Goal: Use online tool/utility: Utilize a website feature to perform a specific function

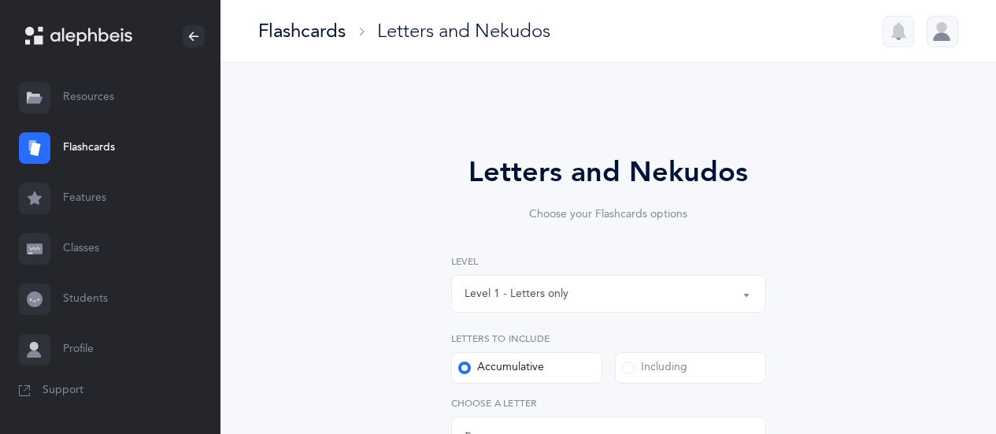
select select "27"
select select "single"
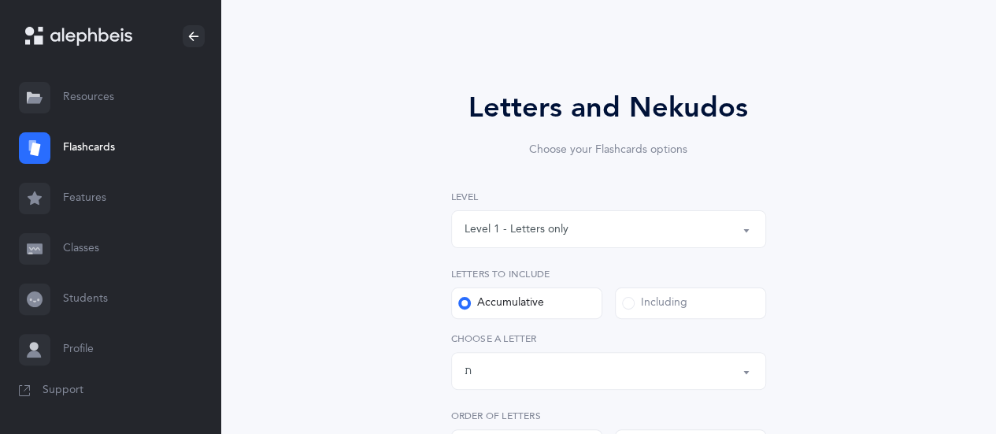
scroll to position [67, 0]
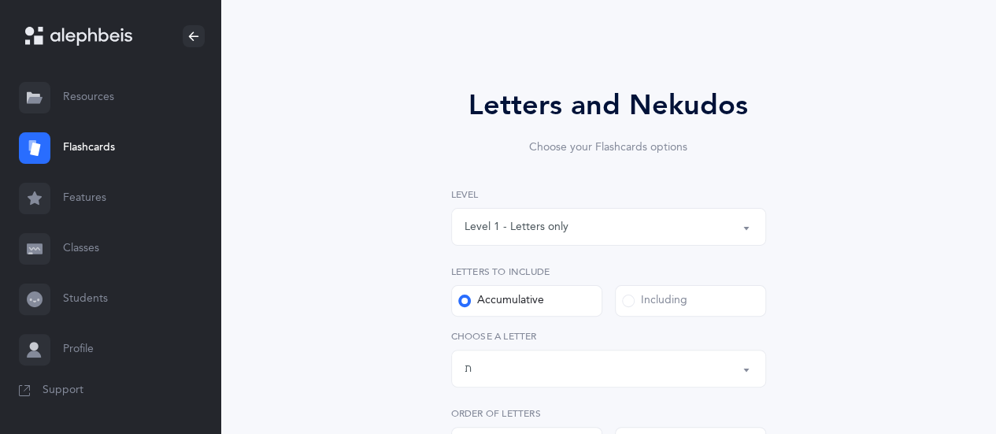
click at [628, 298] on span at bounding box center [628, 300] width 13 height 13
click at [0, 0] on input "Including" at bounding box center [0, 0] width 0 height 0
click at [751, 365] on button "Letters: All Letters" at bounding box center [608, 369] width 315 height 38
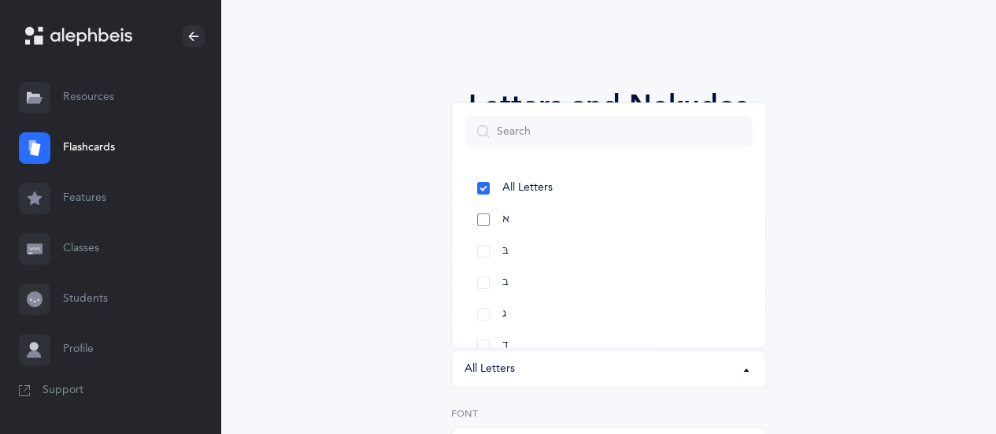
click at [479, 218] on link "א" at bounding box center [609, 219] width 288 height 31
select select "1"
click at [479, 250] on link "בּ" at bounding box center [609, 250] width 288 height 31
click at [483, 280] on link "ב" at bounding box center [609, 282] width 288 height 31
click at [488, 316] on link "ג" at bounding box center [609, 313] width 288 height 31
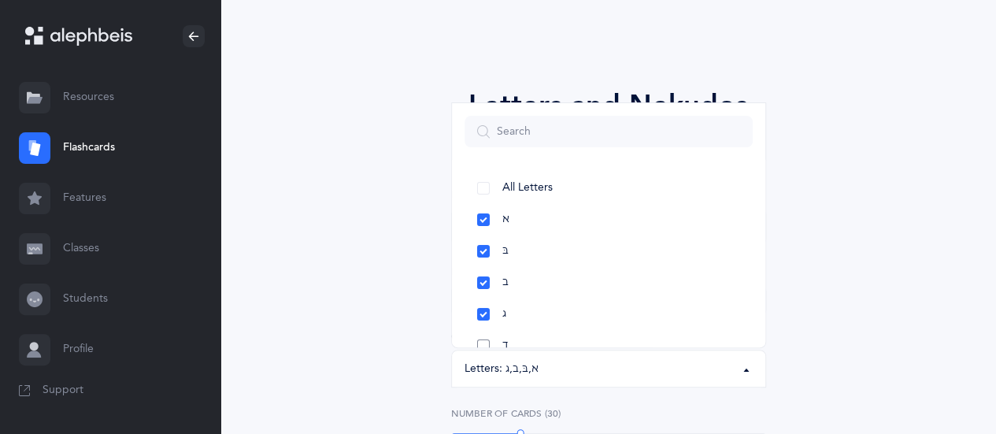
click at [482, 341] on link "ד" at bounding box center [609, 345] width 288 height 31
click at [483, 263] on link "ה" at bounding box center [609, 265] width 288 height 31
click at [483, 299] on link "ו" at bounding box center [609, 296] width 288 height 31
click at [486, 328] on link "ז" at bounding box center [609, 328] width 288 height 31
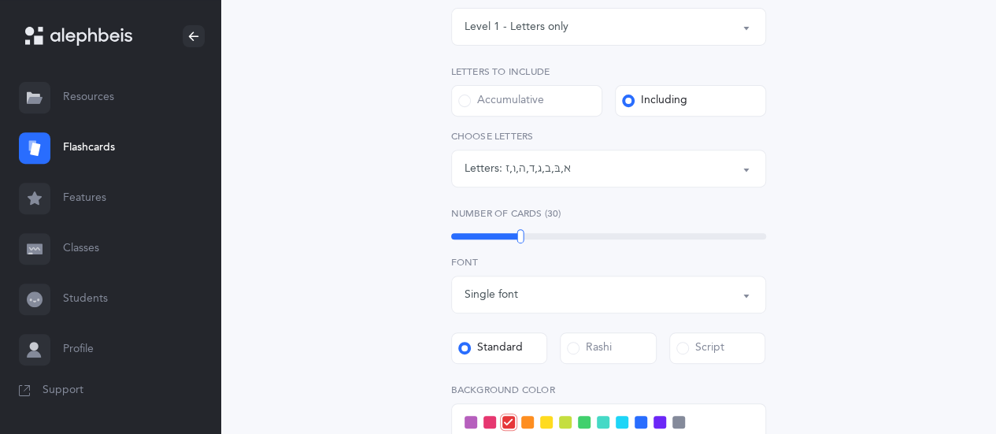
scroll to position [270, 0]
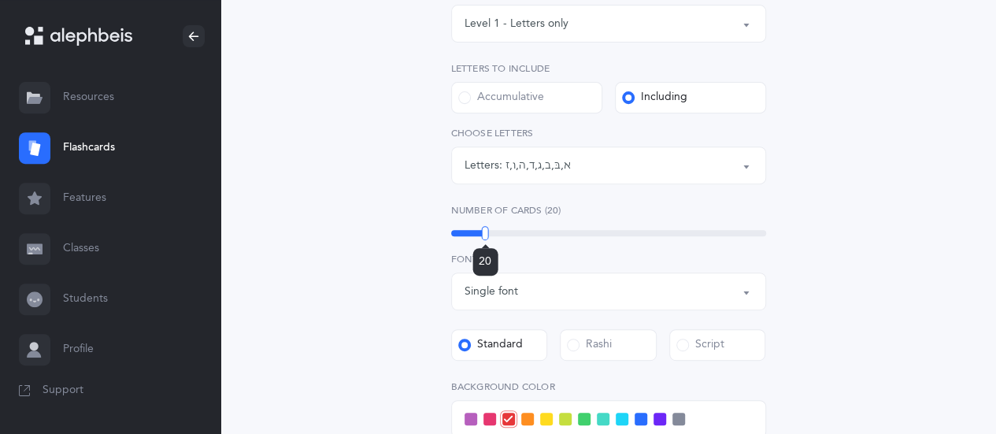
click at [485, 231] on div "20" at bounding box center [608, 233] width 315 height 6
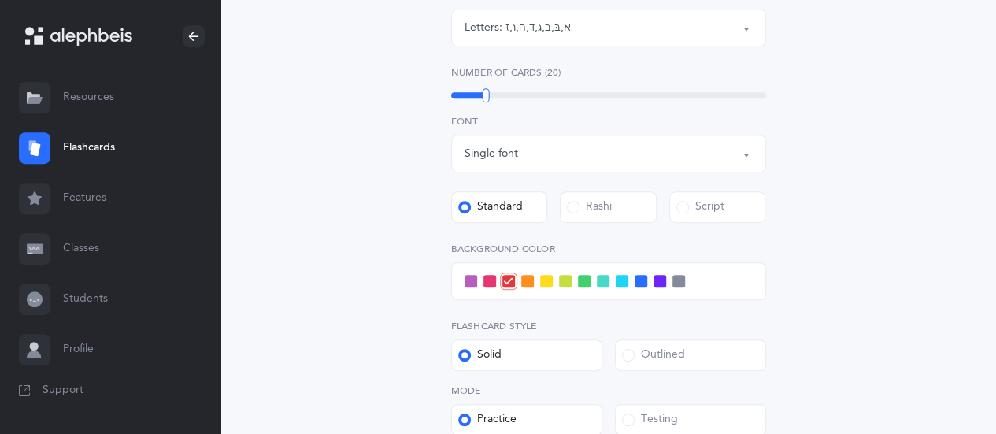
scroll to position [410, 0]
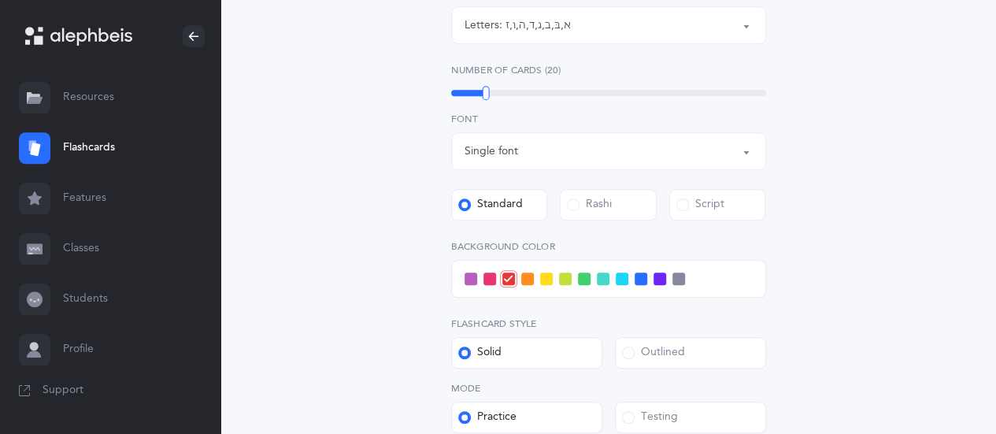
click at [583, 278] on span at bounding box center [584, 278] width 13 height 13
click at [0, 0] on input "checkbox" at bounding box center [0, 0] width 0 height 0
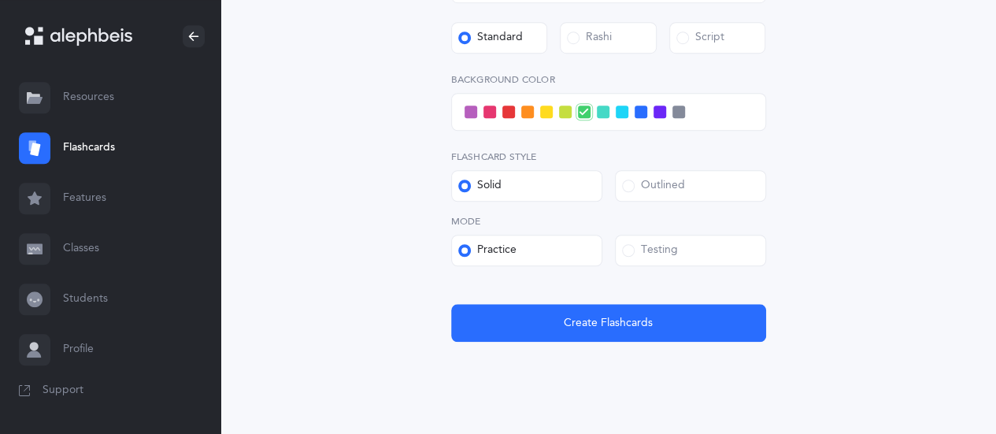
scroll to position [586, 0]
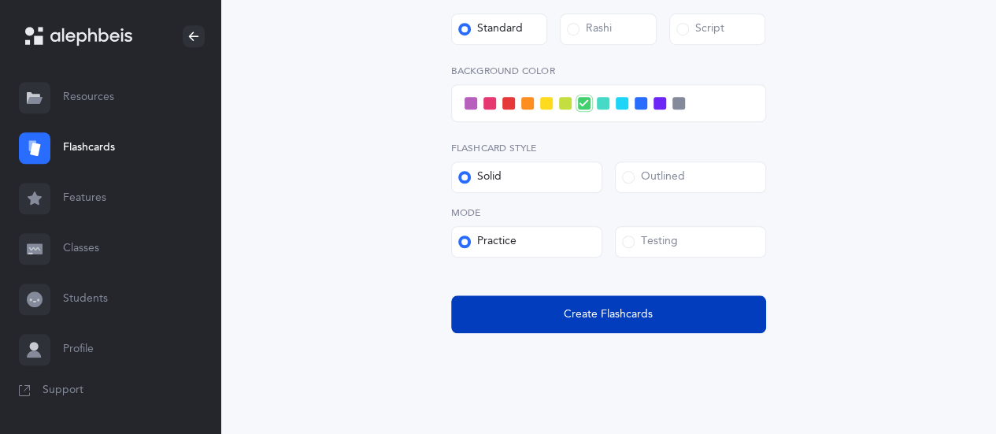
click at [611, 308] on span "Create Flashcards" at bounding box center [608, 314] width 89 height 17
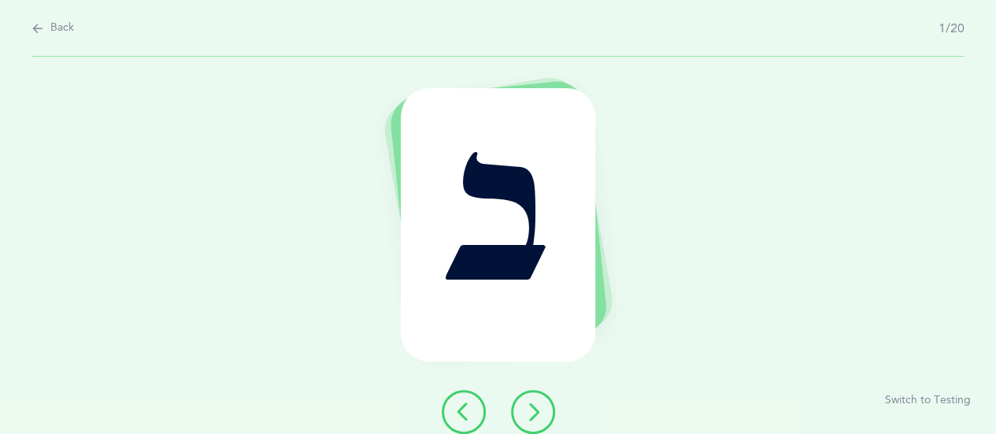
scroll to position [0, 0]
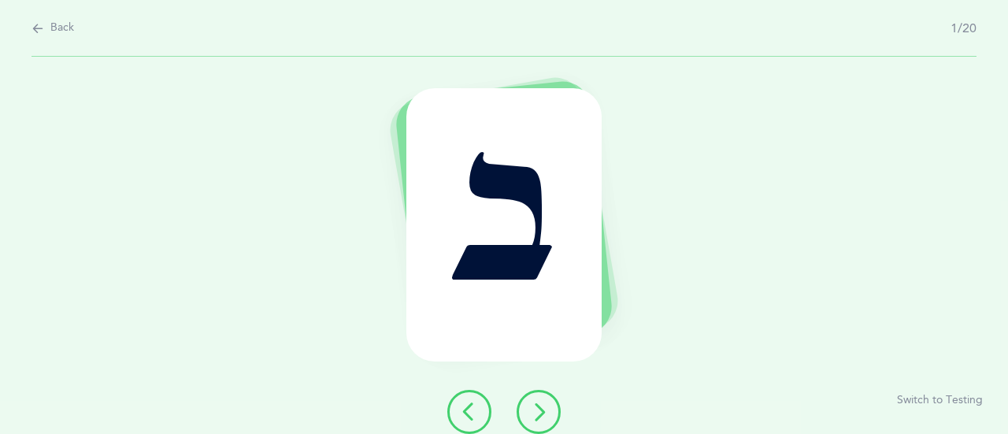
click at [530, 414] on icon at bounding box center [538, 411] width 19 height 19
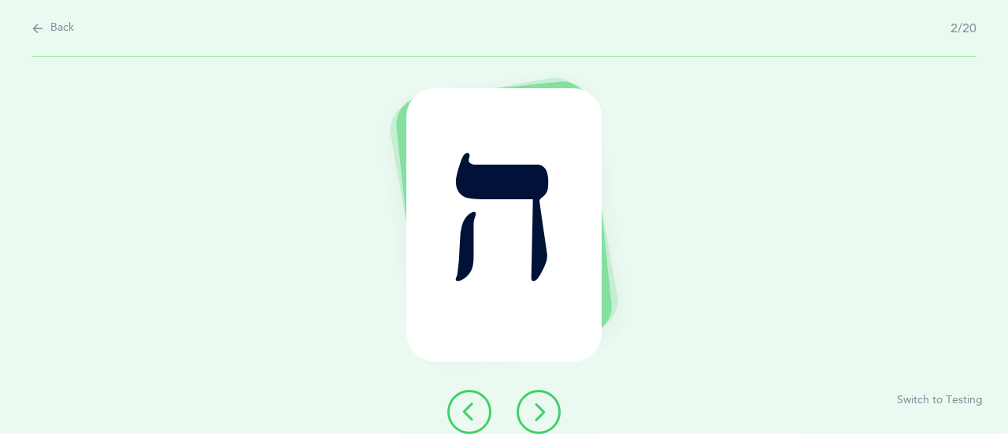
click at [542, 417] on icon at bounding box center [538, 411] width 19 height 19
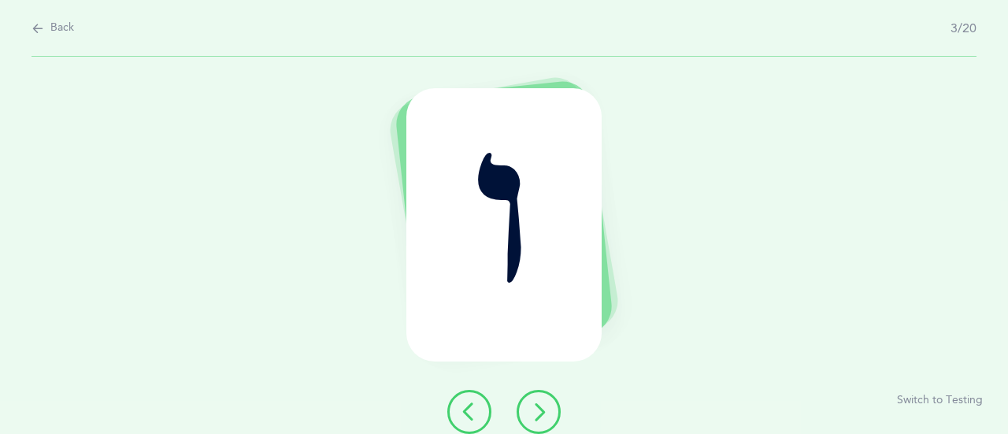
click at [542, 417] on icon at bounding box center [538, 411] width 19 height 19
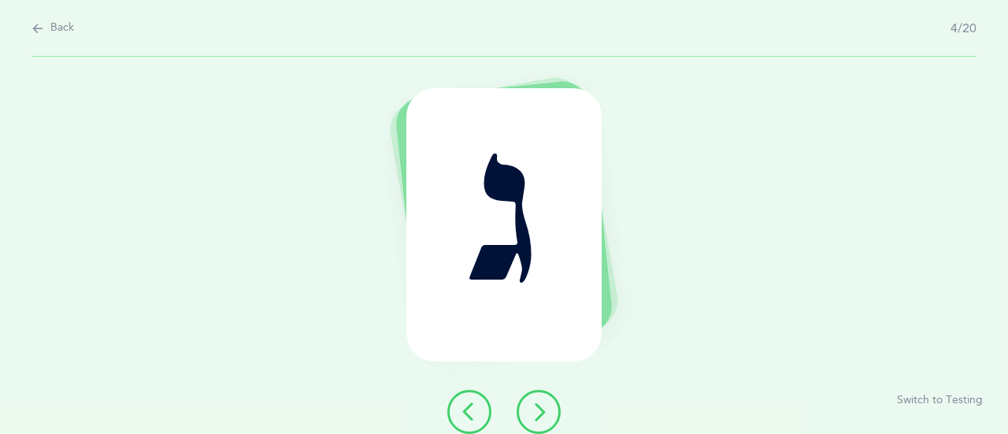
click at [542, 417] on icon at bounding box center [538, 411] width 19 height 19
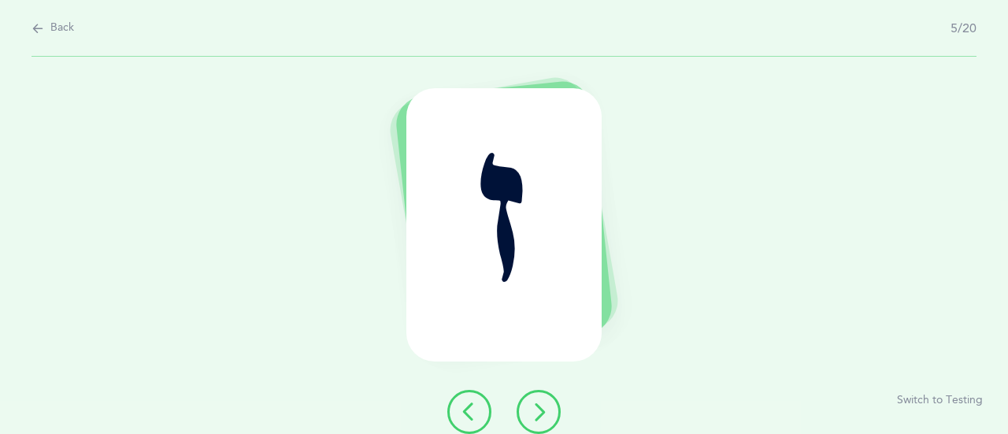
click at [542, 417] on icon at bounding box center [538, 411] width 19 height 19
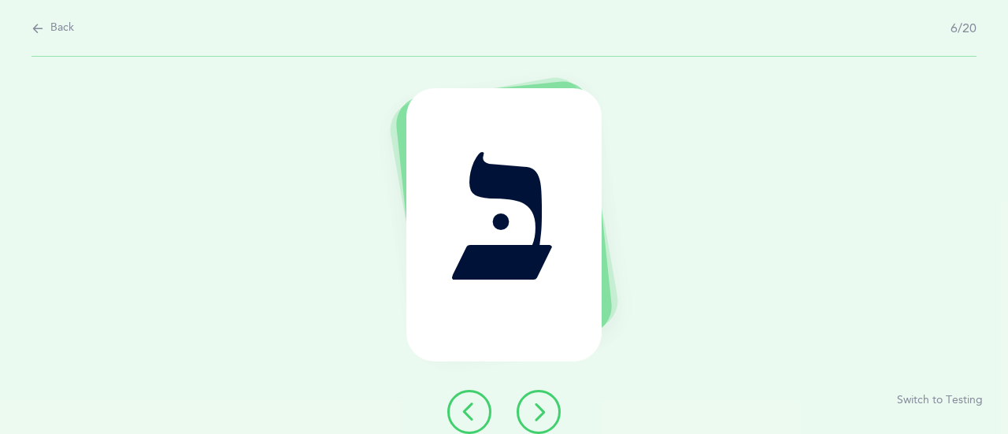
click at [542, 417] on icon at bounding box center [538, 411] width 19 height 19
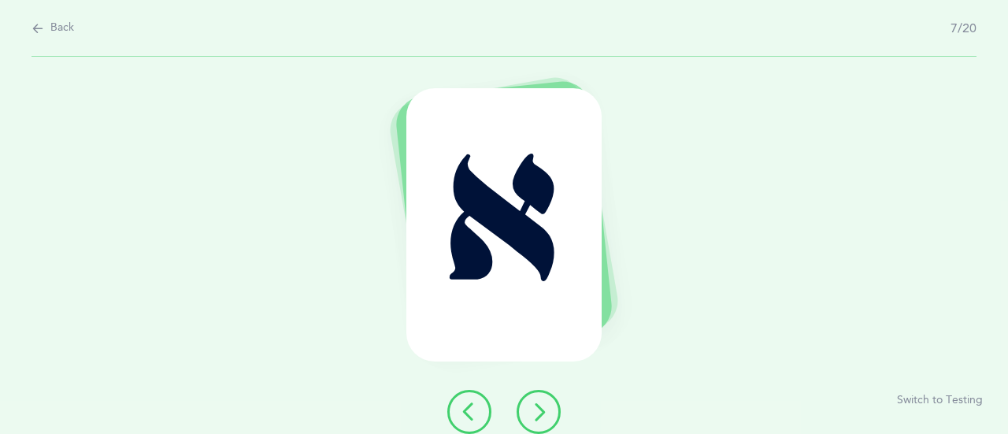
click at [542, 417] on icon at bounding box center [538, 411] width 19 height 19
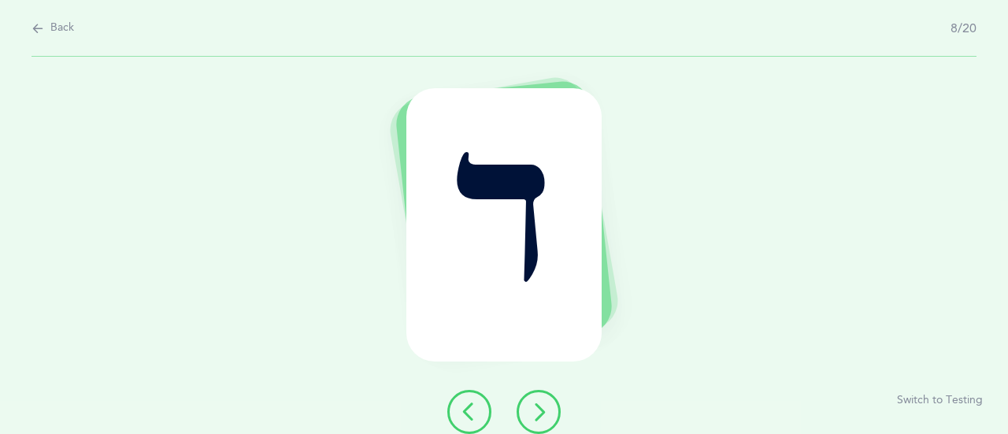
click at [542, 417] on icon at bounding box center [538, 411] width 19 height 19
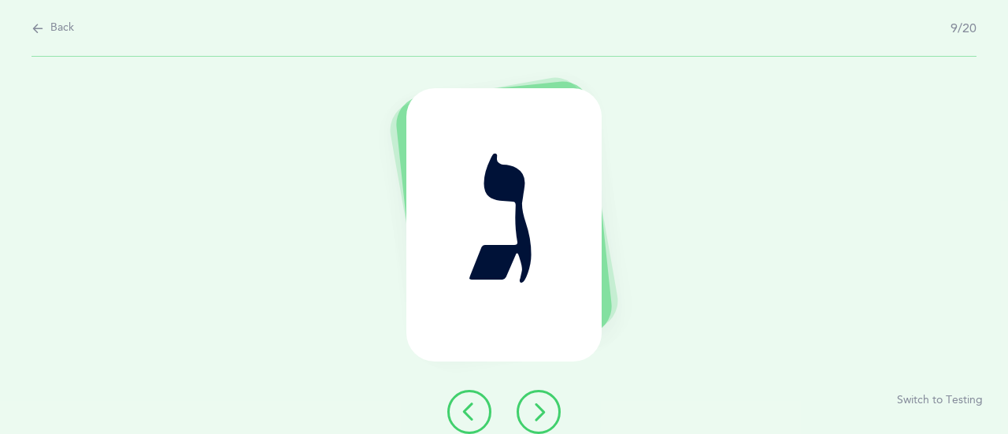
click at [542, 417] on icon at bounding box center [538, 411] width 19 height 19
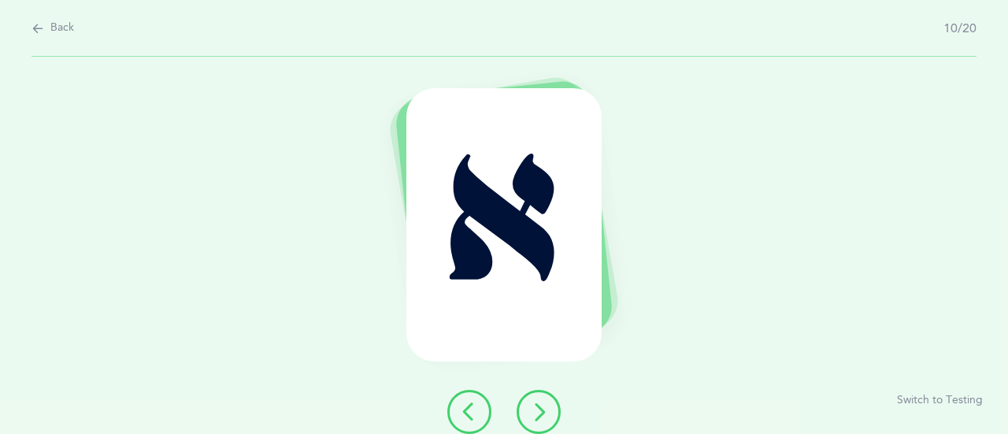
click at [542, 417] on icon at bounding box center [538, 411] width 19 height 19
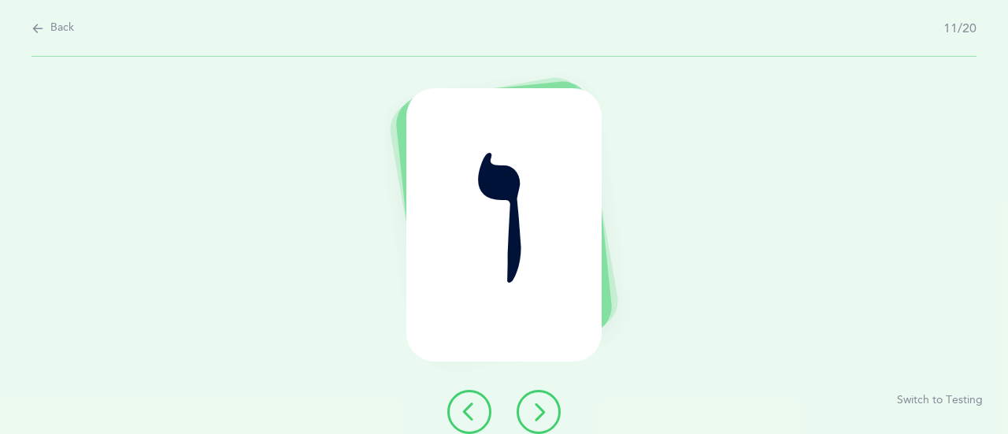
click at [542, 417] on icon at bounding box center [538, 411] width 19 height 19
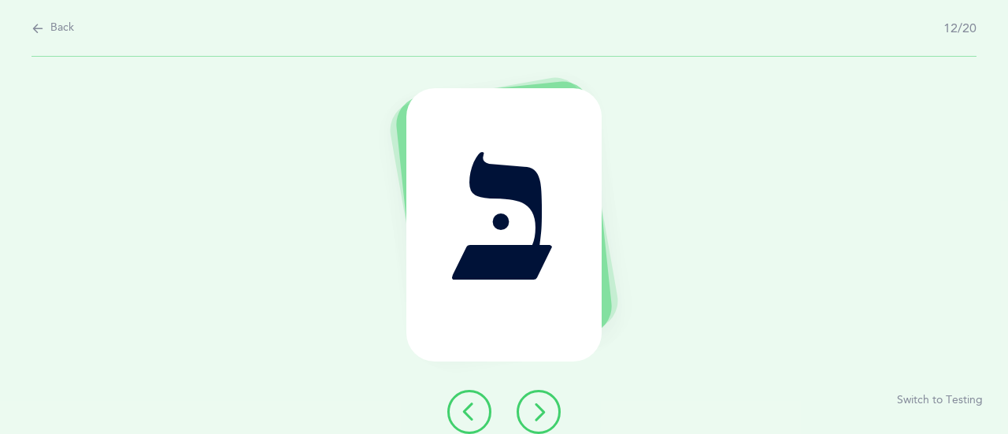
click at [542, 415] on icon at bounding box center [538, 411] width 19 height 19
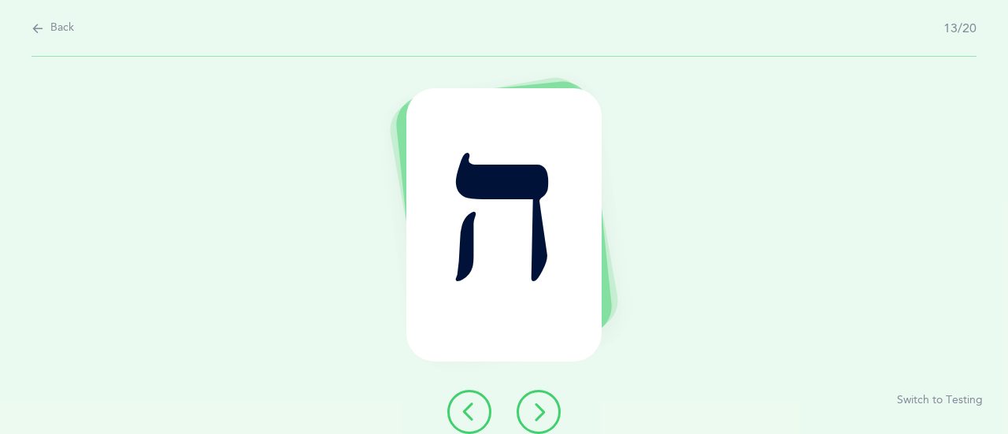
click at [542, 415] on icon at bounding box center [538, 411] width 19 height 19
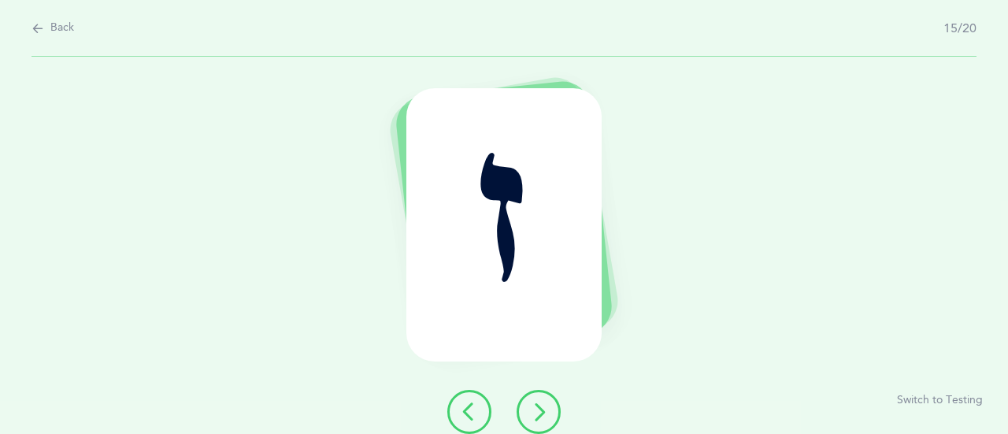
click at [542, 415] on icon at bounding box center [538, 411] width 19 height 19
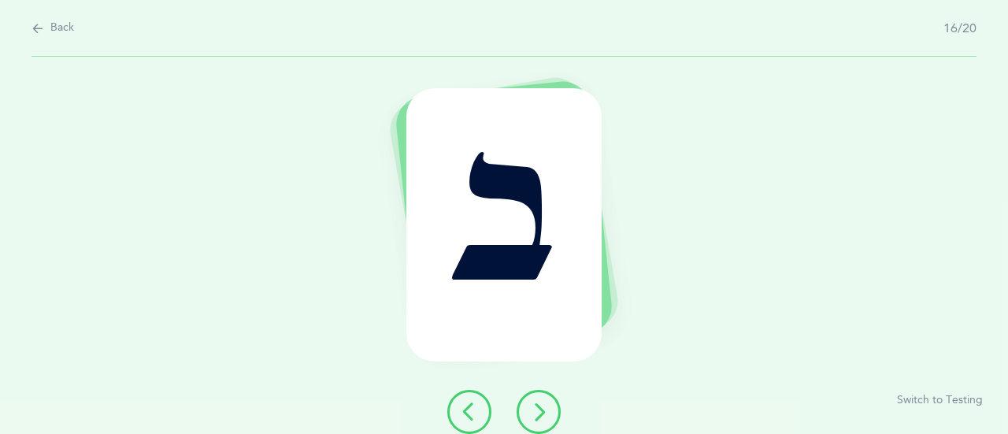
click at [542, 415] on icon at bounding box center [538, 411] width 19 height 19
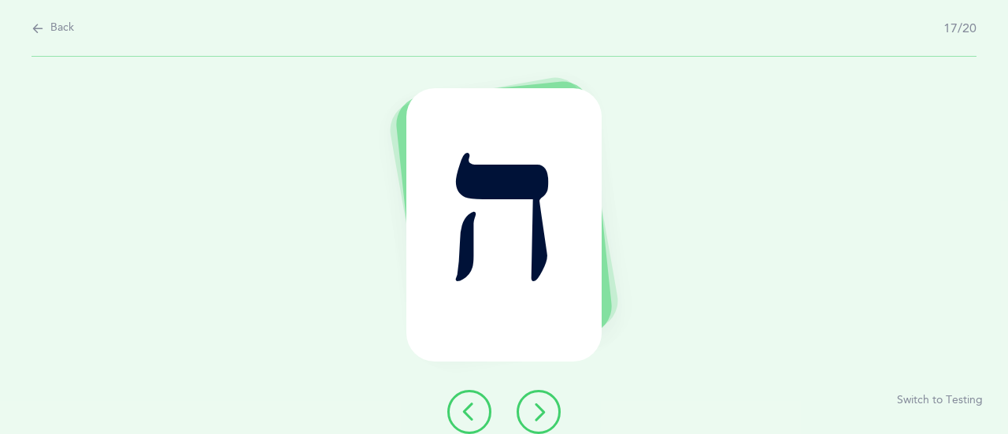
click at [542, 415] on icon at bounding box center [538, 411] width 19 height 19
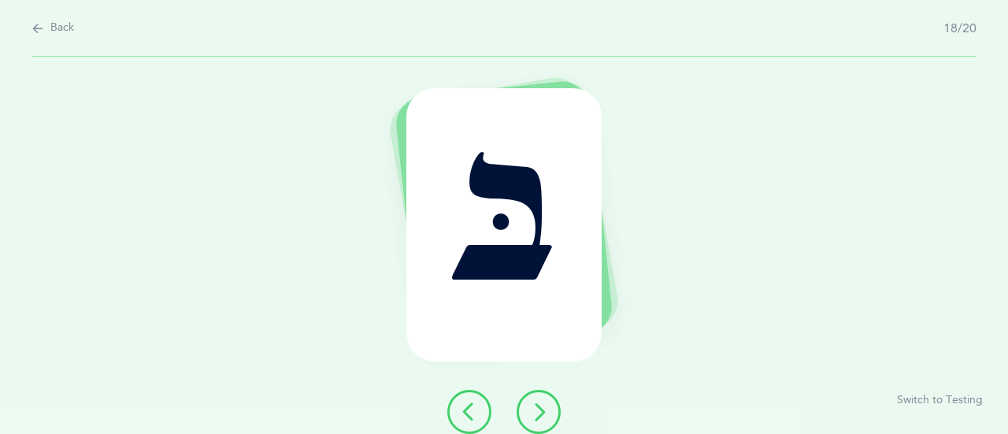
click at [534, 398] on button at bounding box center [539, 412] width 44 height 44
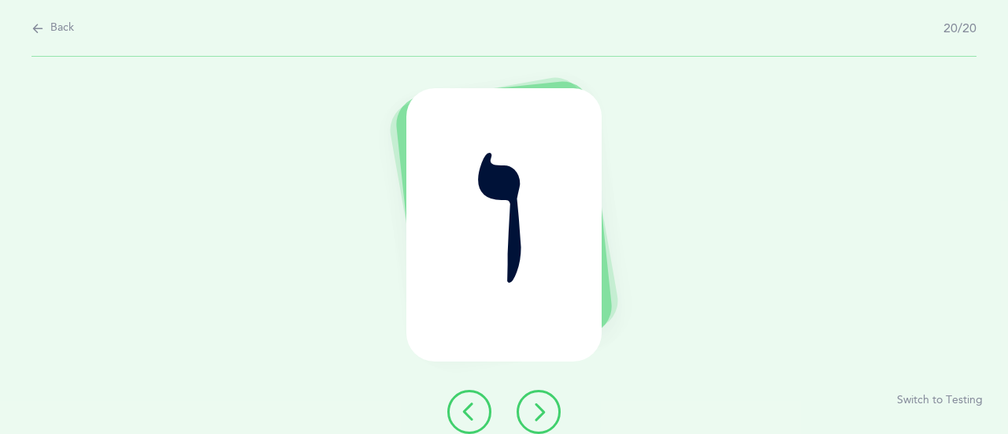
click at [551, 420] on button at bounding box center [539, 412] width 44 height 44
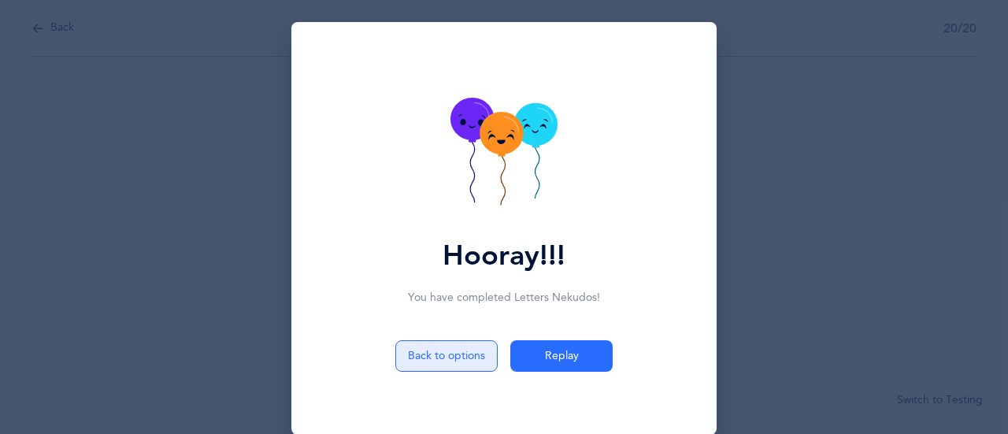
click at [424, 356] on button "Back to options" at bounding box center [446, 355] width 102 height 31
select select "1"
select select "single"
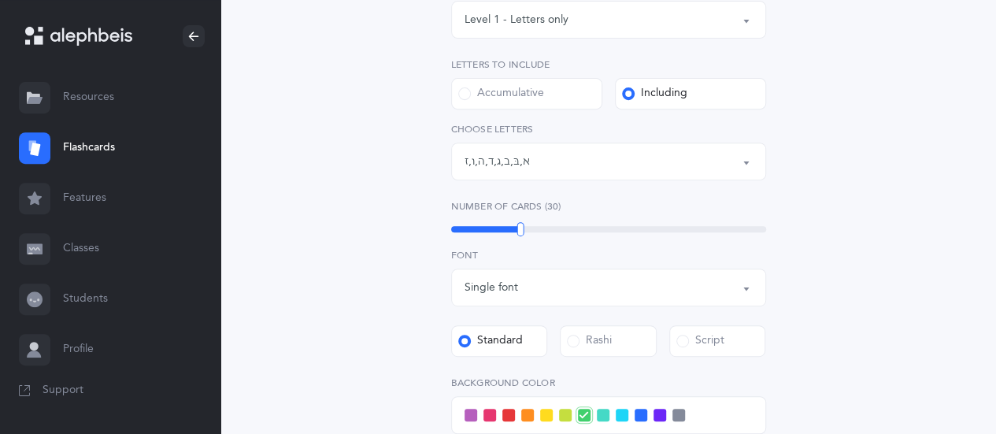
scroll to position [275, 0]
click at [491, 225] on div "21" at bounding box center [608, 228] width 315 height 6
click at [487, 228] on div at bounding box center [486, 228] width 7 height 14
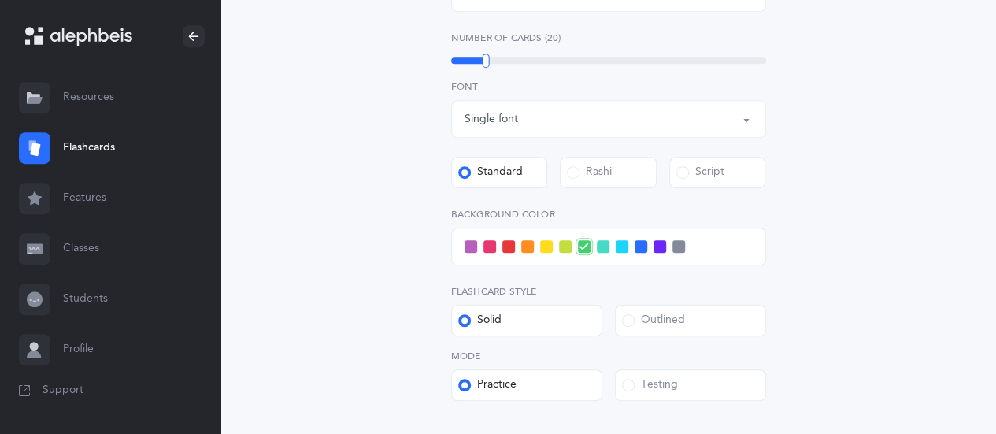
scroll to position [443, 0]
click at [488, 246] on span at bounding box center [489, 245] width 13 height 13
click at [0, 0] on input "checkbox" at bounding box center [0, 0] width 0 height 0
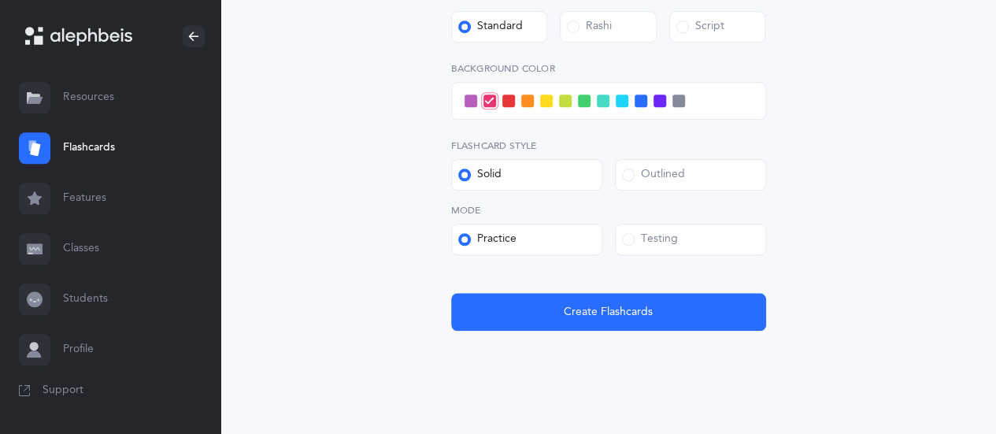
scroll to position [589, 0]
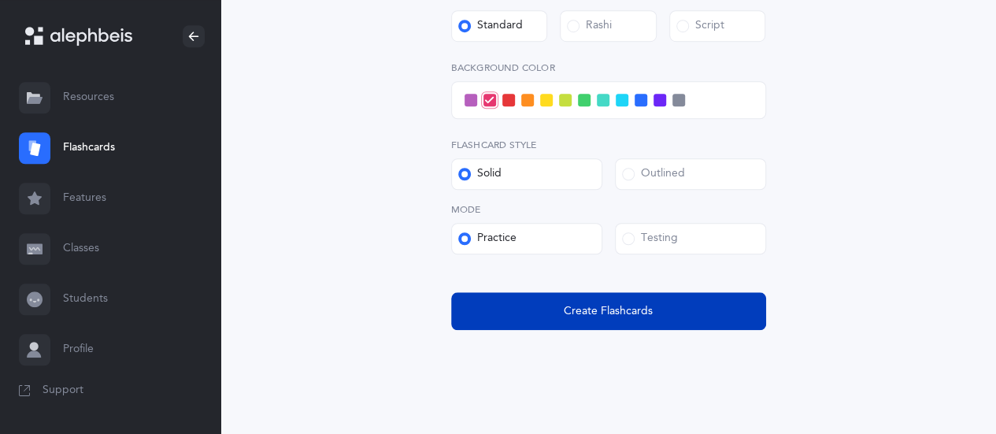
click at [640, 308] on span "Create Flashcards" at bounding box center [608, 311] width 89 height 17
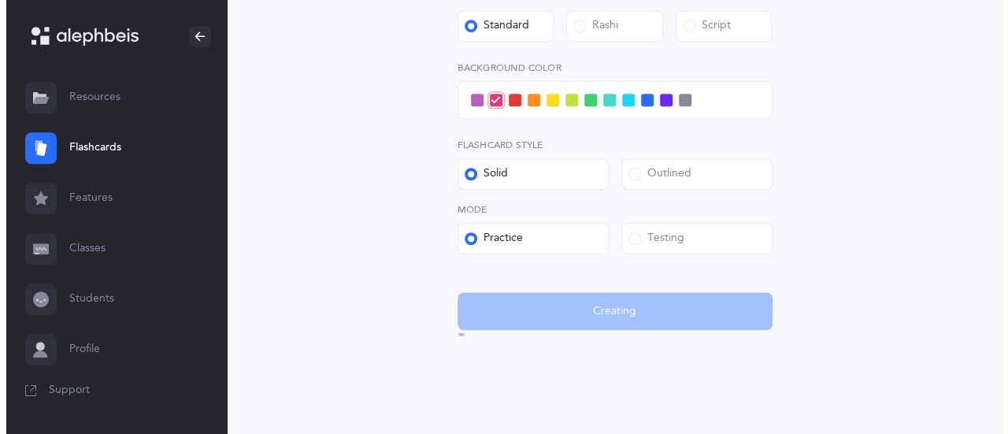
scroll to position [0, 0]
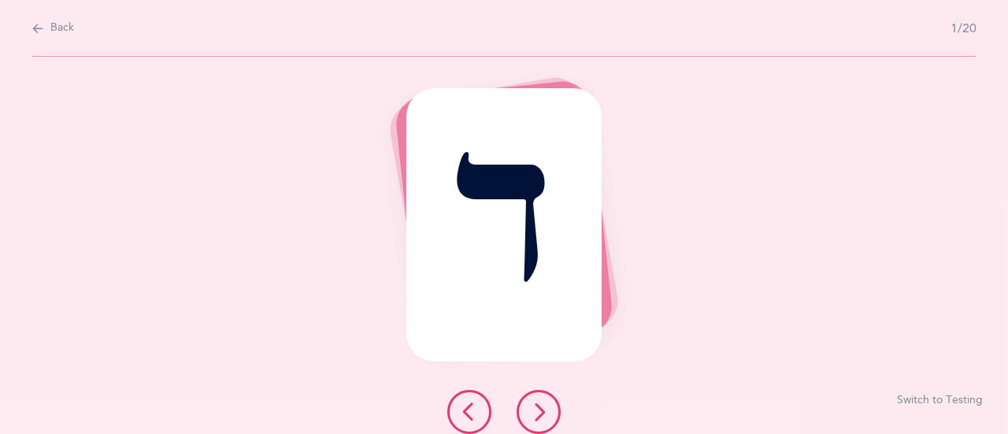
click at [529, 409] on icon at bounding box center [538, 411] width 19 height 19
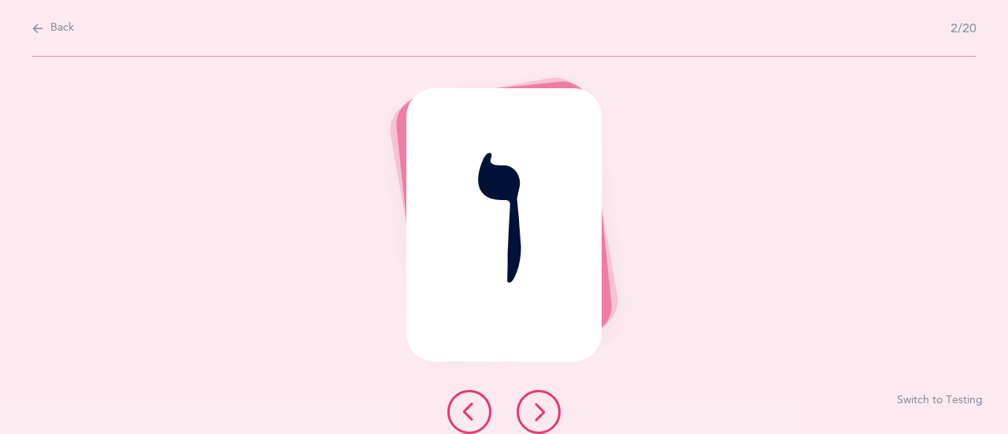
click at [537, 413] on icon at bounding box center [538, 411] width 19 height 19
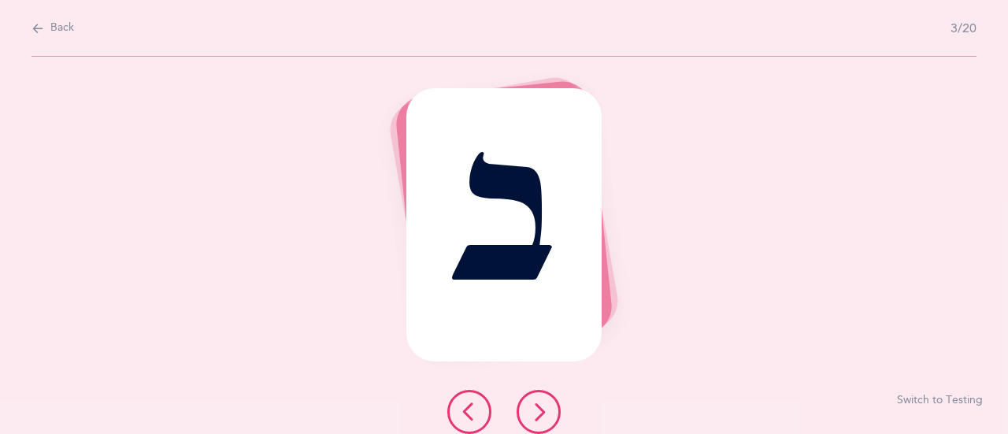
click at [537, 413] on icon at bounding box center [538, 411] width 19 height 19
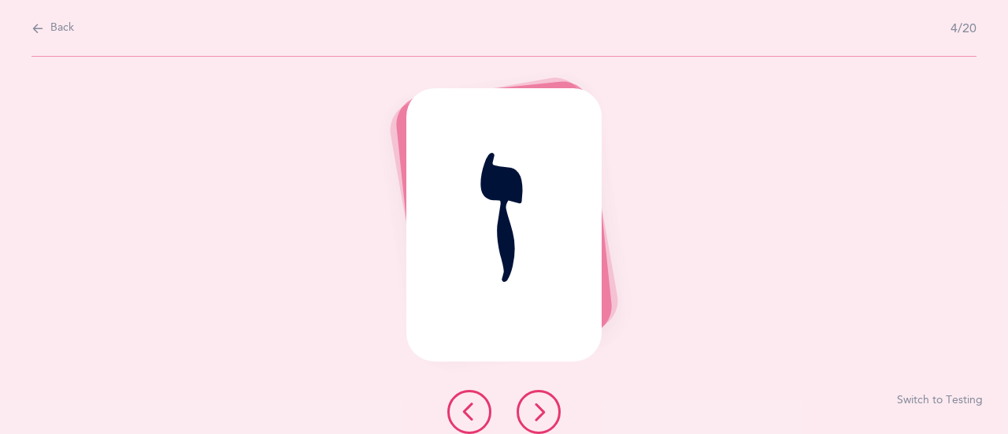
click at [537, 413] on icon at bounding box center [538, 411] width 19 height 19
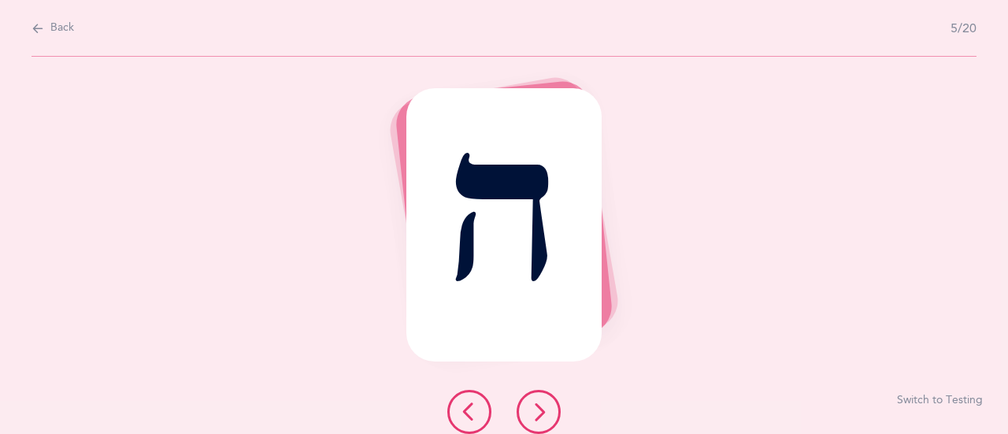
click at [537, 413] on icon at bounding box center [538, 411] width 19 height 19
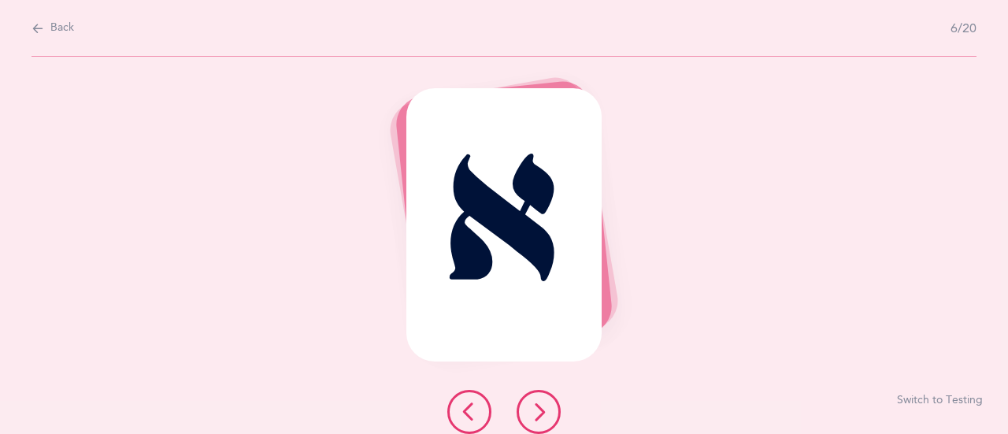
click at [537, 413] on icon at bounding box center [538, 411] width 19 height 19
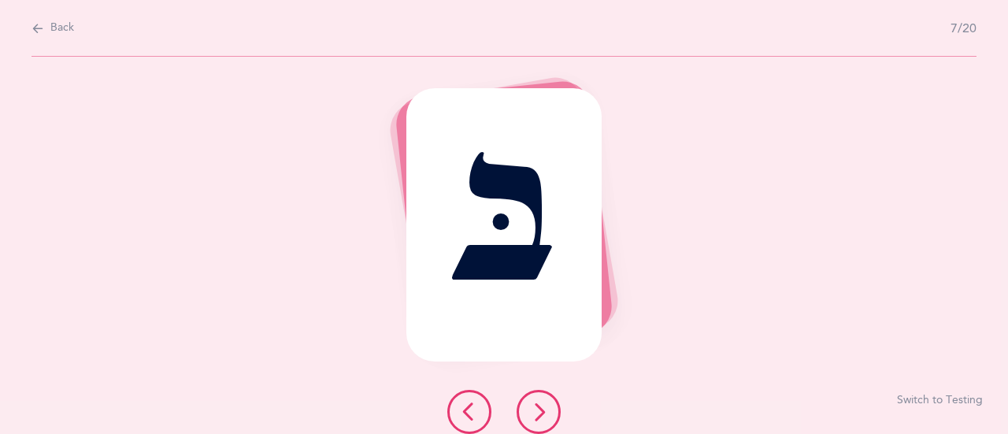
click at [537, 413] on icon at bounding box center [538, 411] width 19 height 19
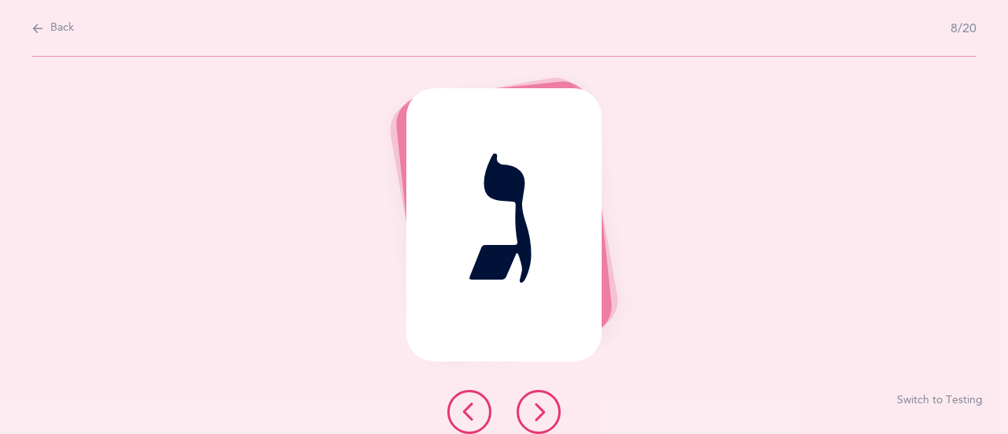
click at [537, 413] on icon at bounding box center [538, 411] width 19 height 19
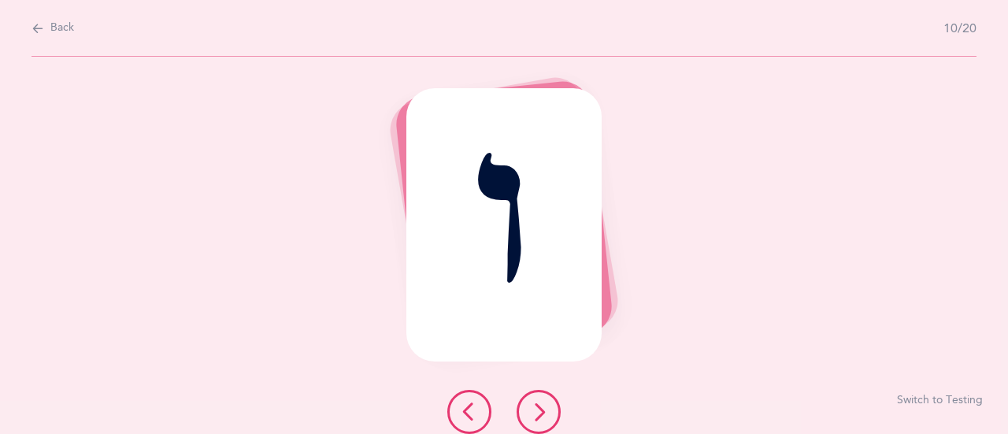
click at [537, 413] on icon at bounding box center [538, 411] width 19 height 19
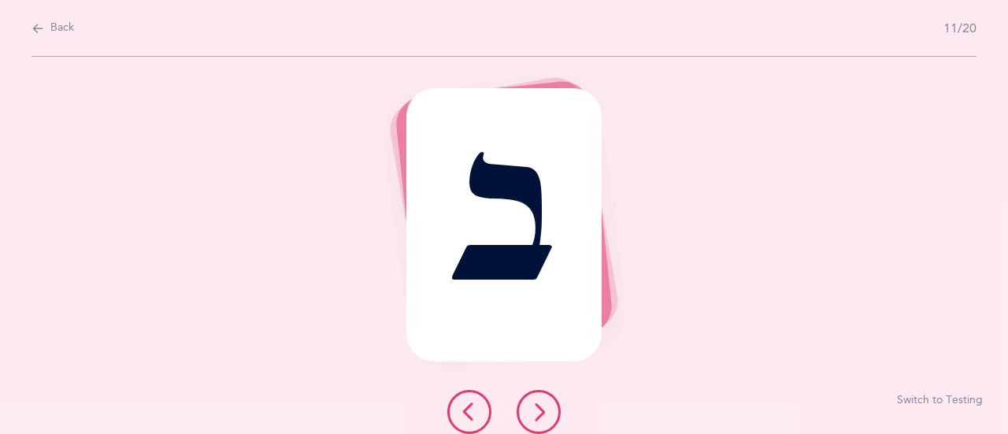
click at [537, 413] on icon at bounding box center [538, 411] width 19 height 19
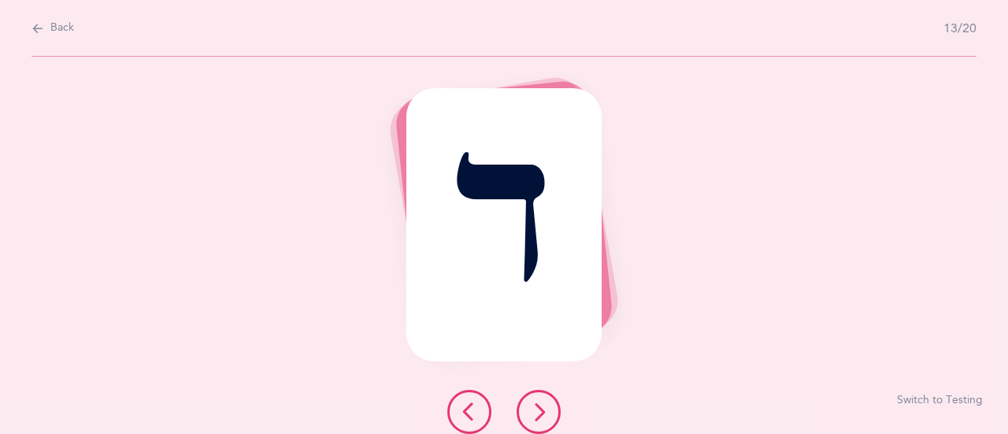
click at [537, 413] on icon at bounding box center [538, 411] width 19 height 19
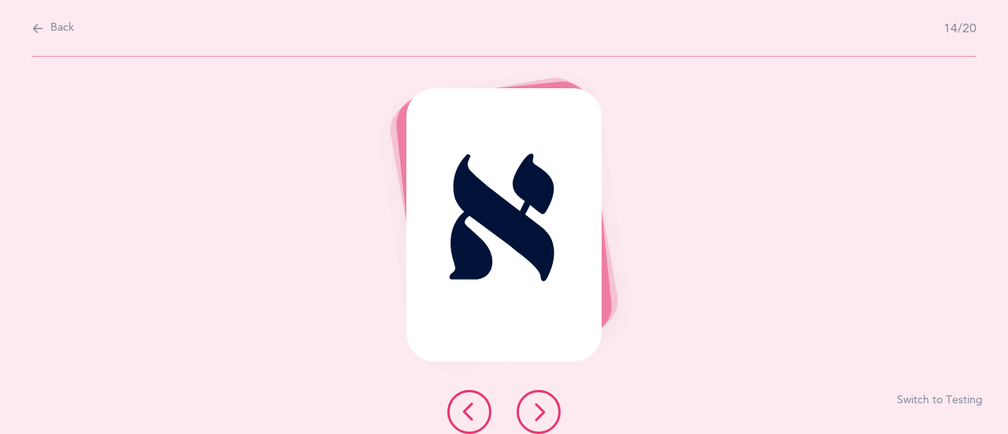
click at [537, 413] on icon at bounding box center [538, 411] width 19 height 19
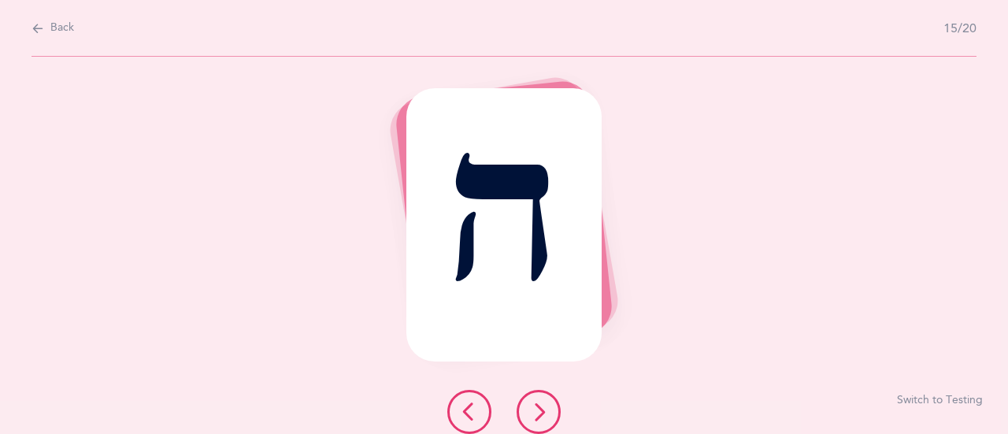
click at [537, 413] on icon at bounding box center [538, 411] width 19 height 19
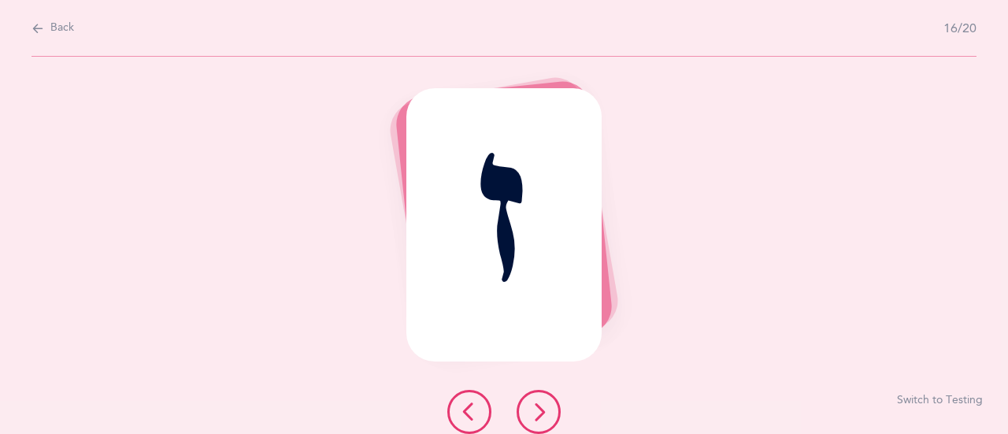
click at [537, 413] on icon at bounding box center [538, 411] width 19 height 19
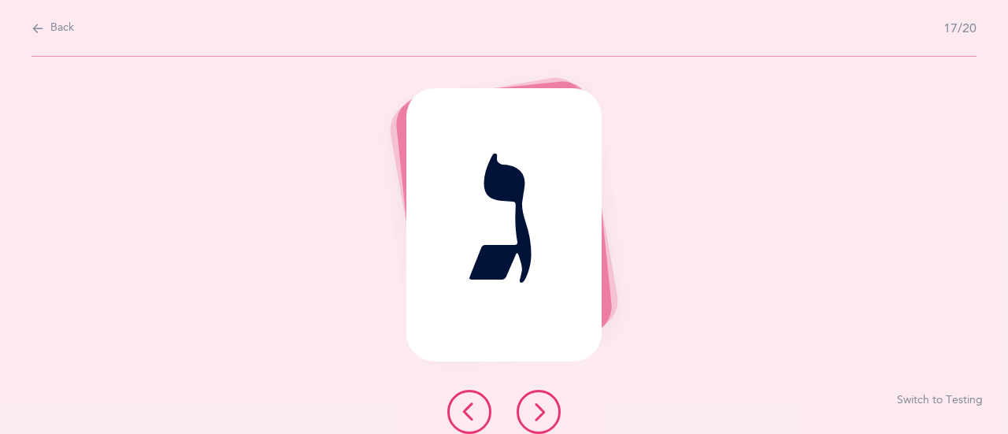
click at [537, 413] on icon at bounding box center [538, 411] width 19 height 19
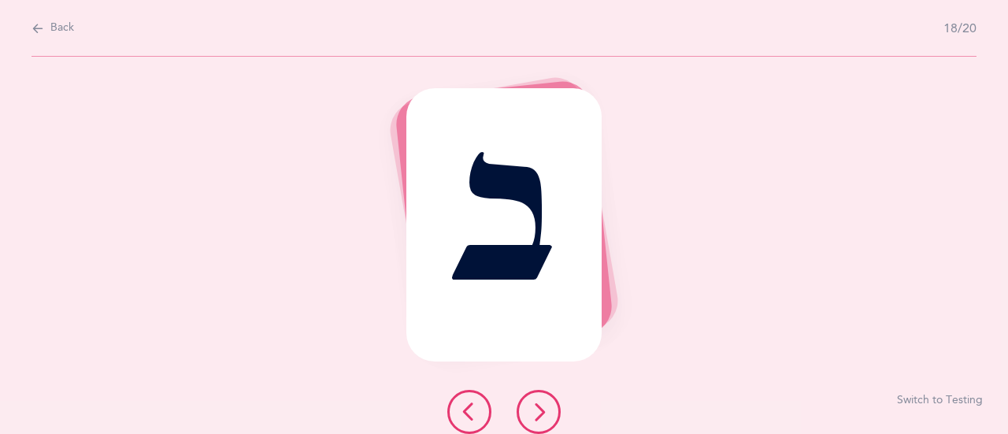
click at [537, 413] on icon at bounding box center [538, 411] width 19 height 19
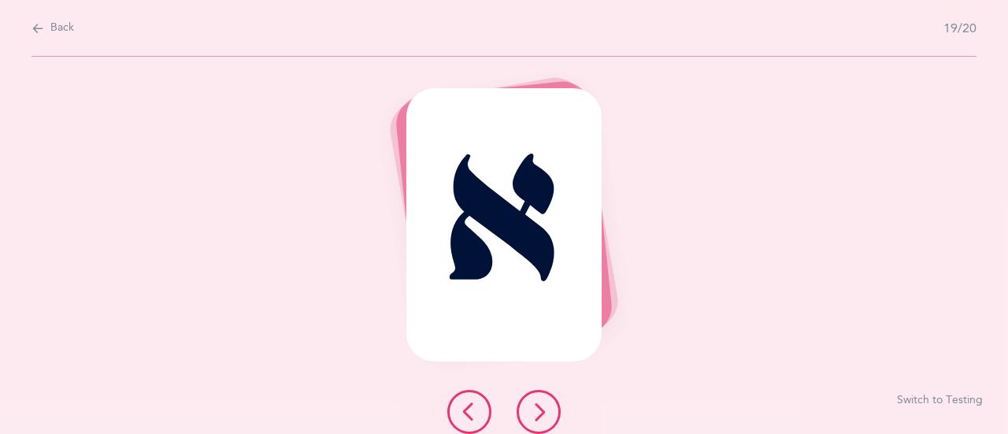
click at [537, 413] on icon at bounding box center [538, 411] width 19 height 19
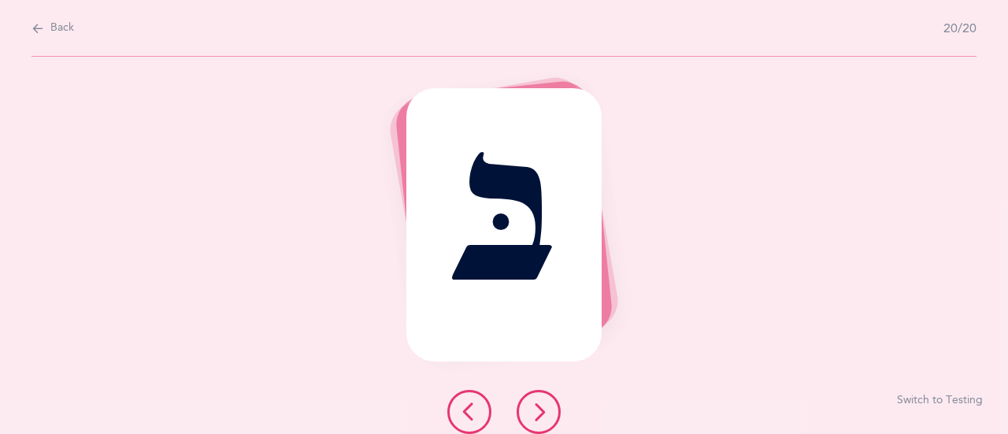
click at [537, 413] on icon at bounding box center [538, 411] width 19 height 19
